Goal: Task Accomplishment & Management: Manage account settings

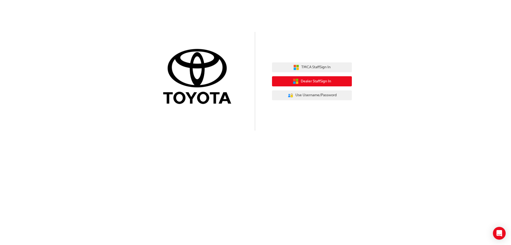
click at [321, 79] on span "Dealer Staff Sign In" at bounding box center [316, 81] width 30 height 6
